Goal: Information Seeking & Learning: Learn about a topic

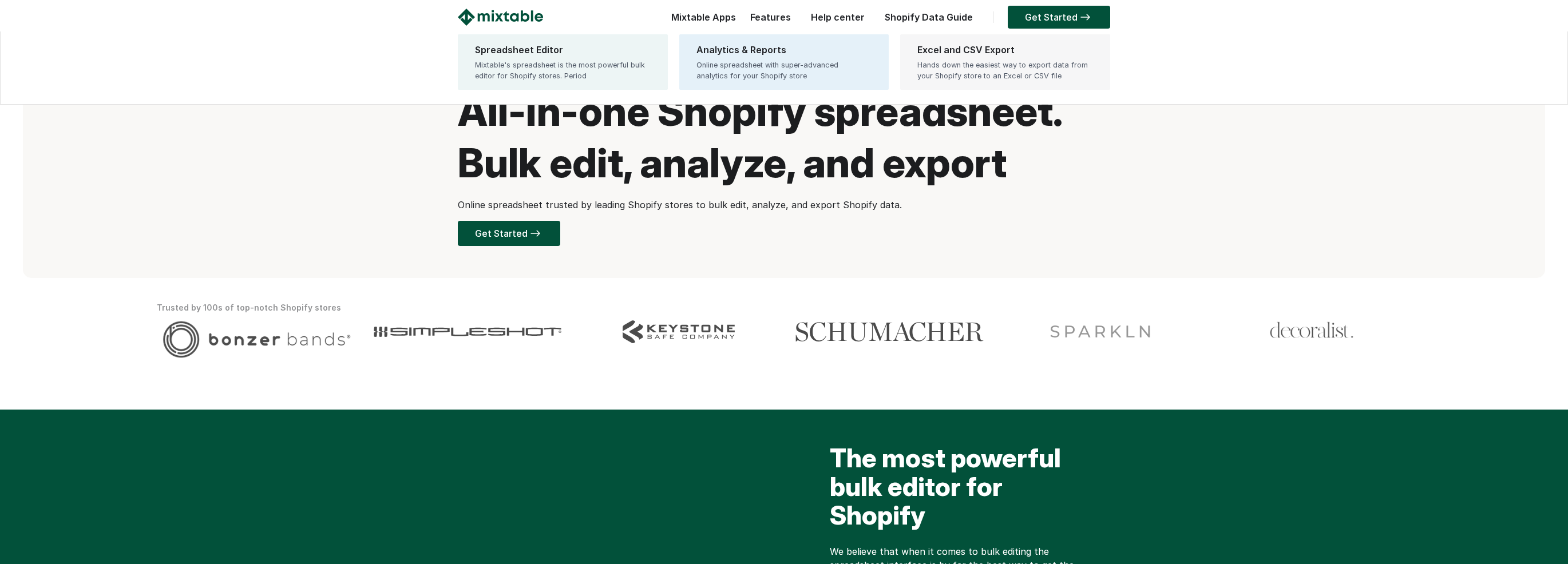
click at [961, 61] on div "Hands down the easiest way to export data from your Shopify store to an Excel o…" at bounding box center [1005, 71] width 176 height 22
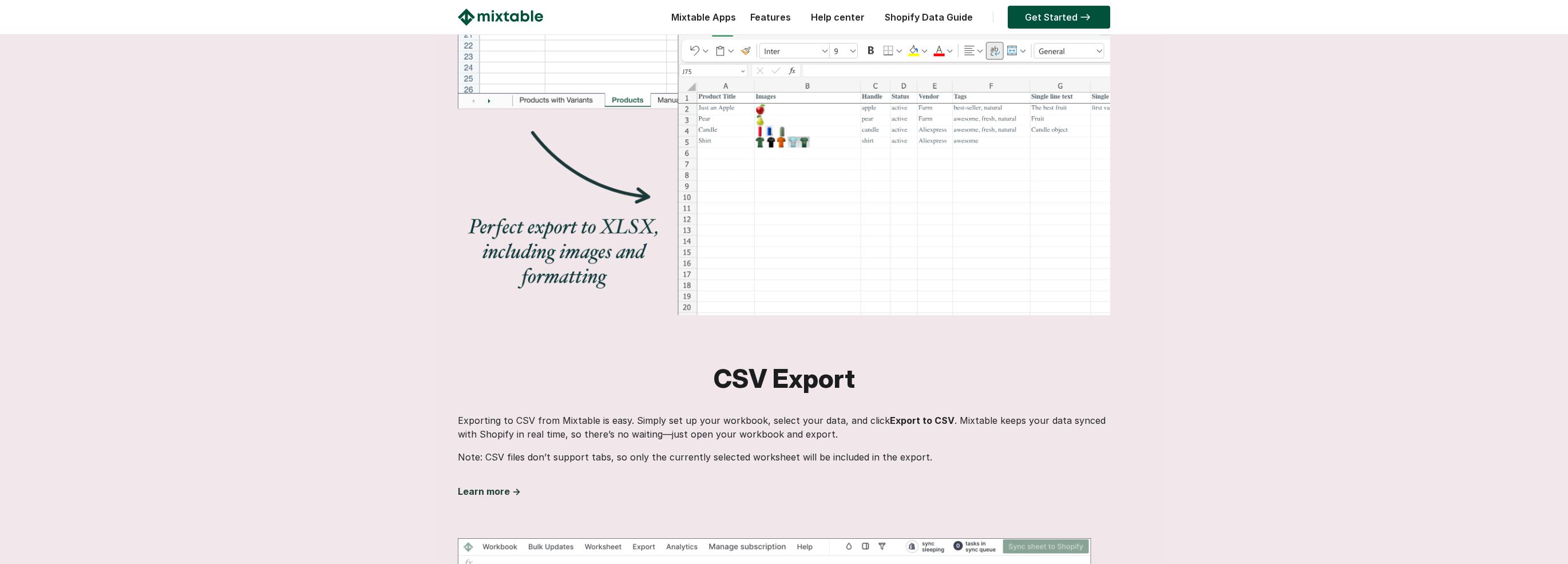
scroll to position [436, 0]
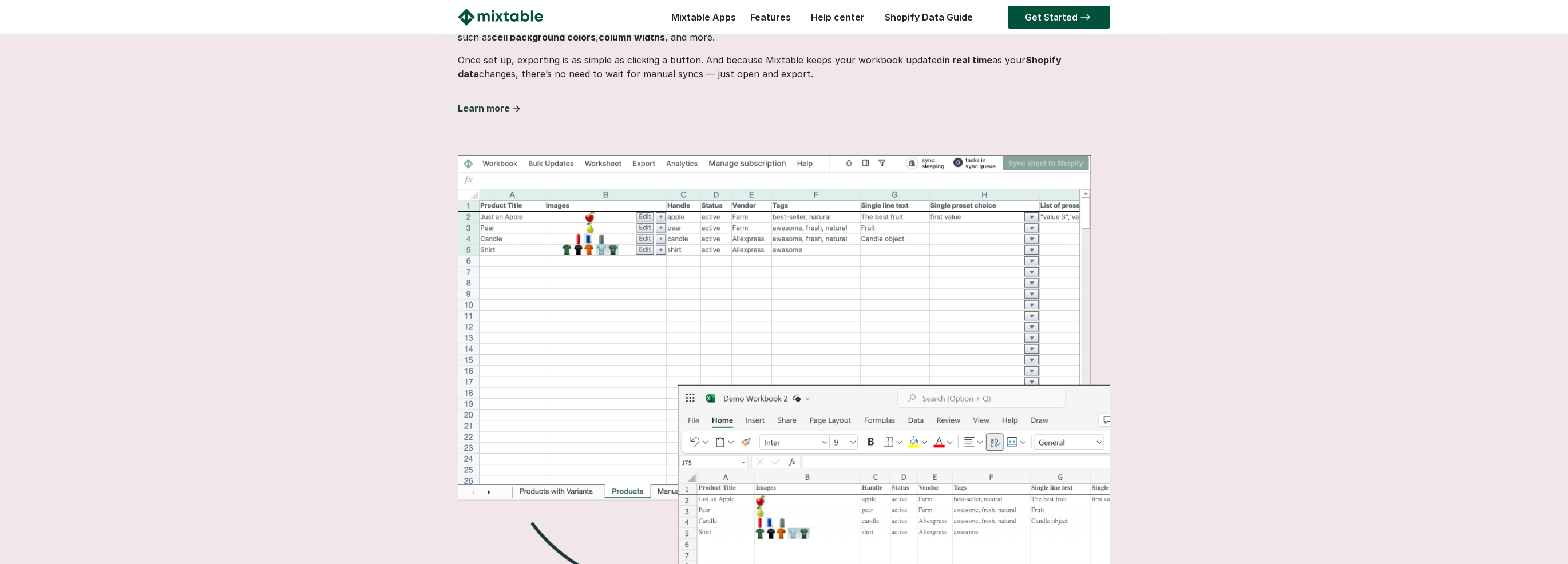
click at [753, 20] on link "Features" at bounding box center [771, 17] width 52 height 12
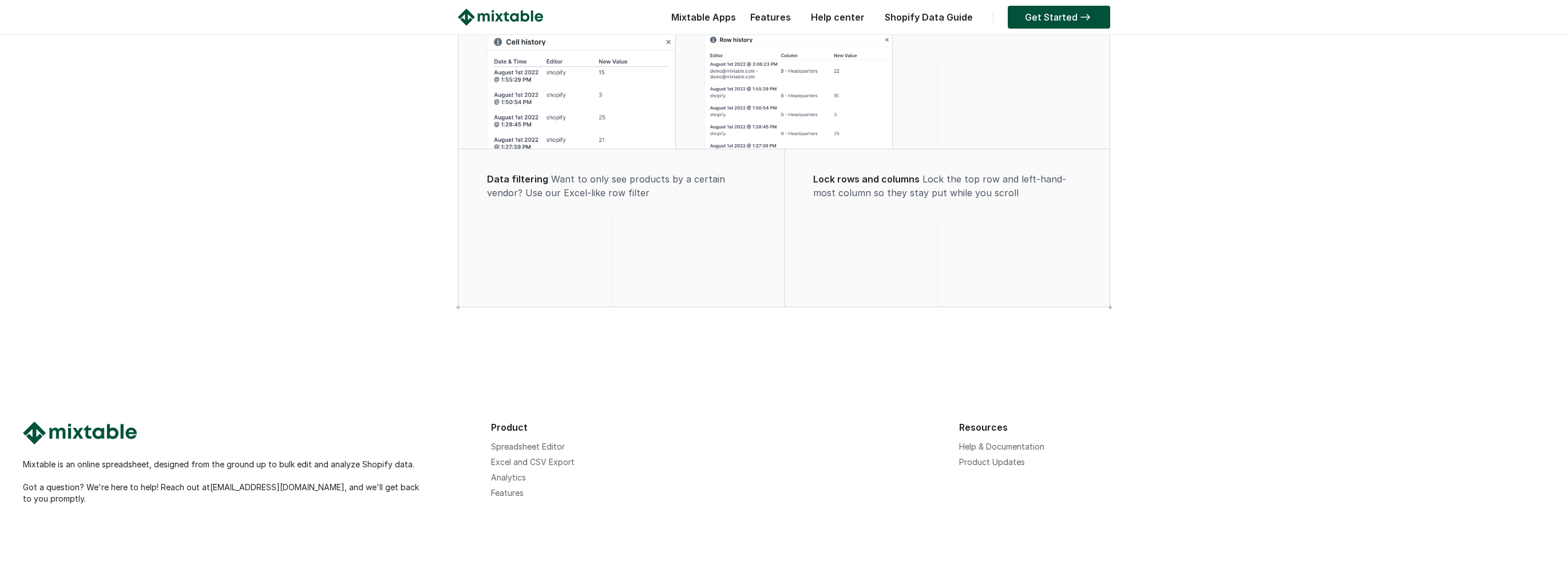
scroll to position [852, 0]
